Goal: Information Seeking & Learning: Learn about a topic

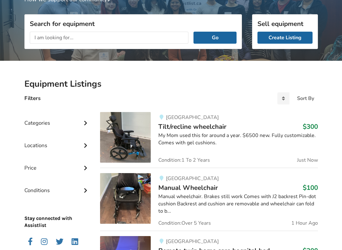
scroll to position [72, 0]
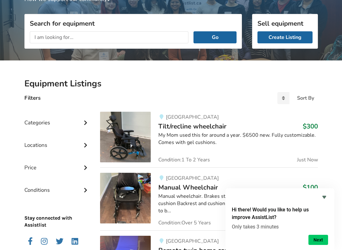
click at [323, 197] on icon "Hide survey" at bounding box center [324, 197] width 4 height 3
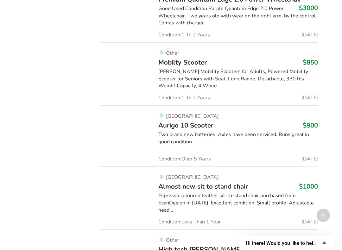
scroll to position [5199, 0]
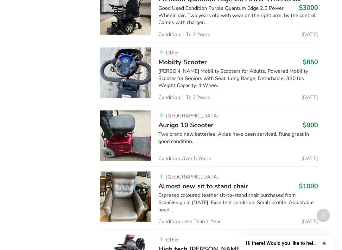
click at [123, 172] on img at bounding box center [125, 197] width 51 height 51
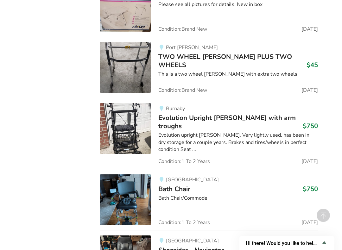
scroll to position [18455, 0]
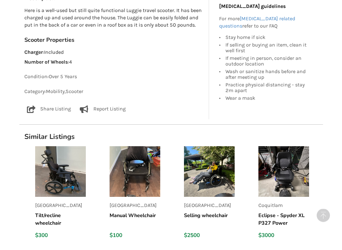
scroll to position [330, 0]
click at [12, 214] on div "Back to Results [GEOGRAPHIC_DATA] Last Updated [DATE] Luggie folding scooter $1…" at bounding box center [171, 63] width 342 height 721
click at [10, 214] on div "Back to Results [GEOGRAPHIC_DATA] Last Updated [DATE] Luggie folding scooter $1…" at bounding box center [171, 63] width 342 height 721
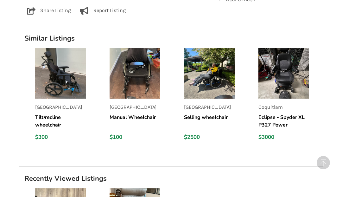
scroll to position [428, 0]
